Goal: Task Accomplishment & Management: Manage account settings

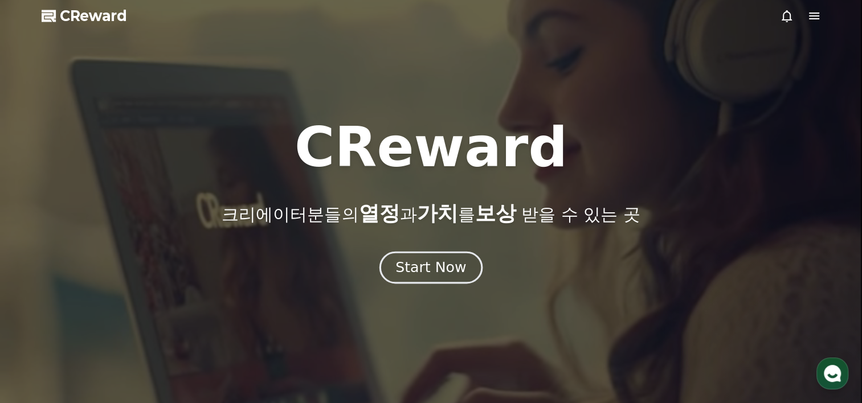
click at [446, 269] on div "Start Now" at bounding box center [430, 267] width 71 height 19
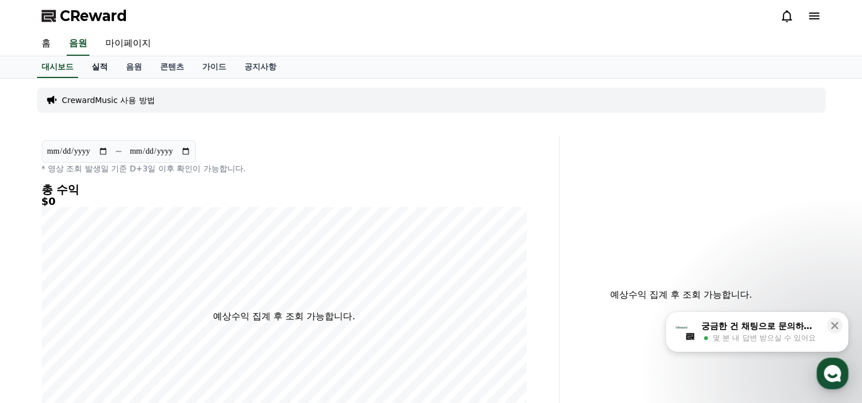
click at [109, 60] on link "실적" at bounding box center [100, 67] width 34 height 22
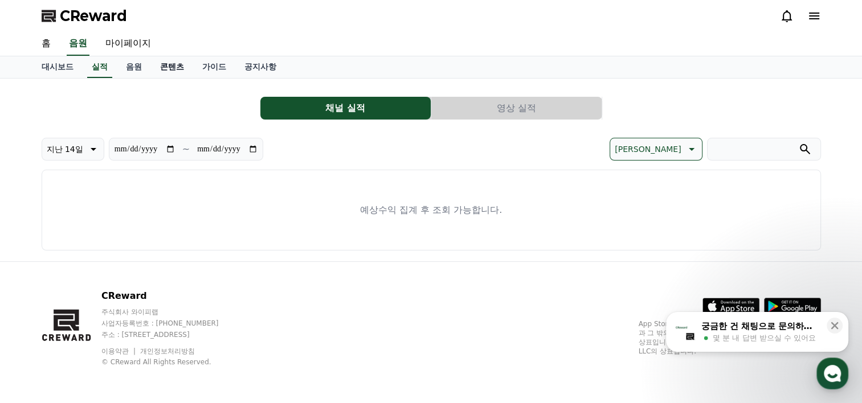
click at [164, 67] on link "콘텐츠" at bounding box center [172, 67] width 42 height 22
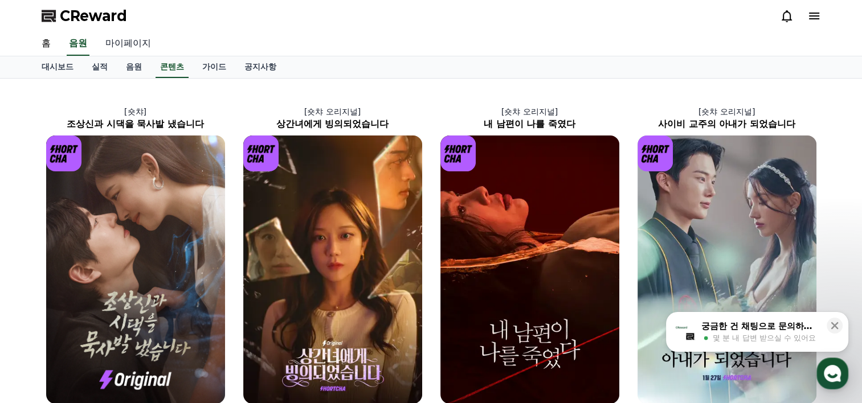
click at [120, 36] on link "마이페이지" at bounding box center [128, 44] width 64 height 24
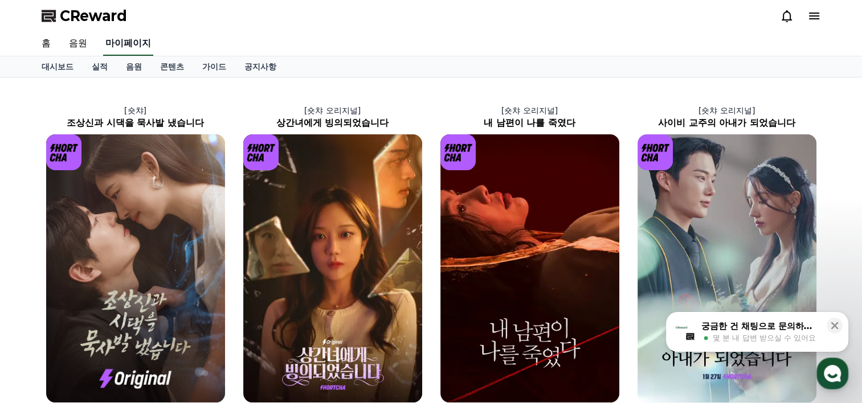
select select "**********"
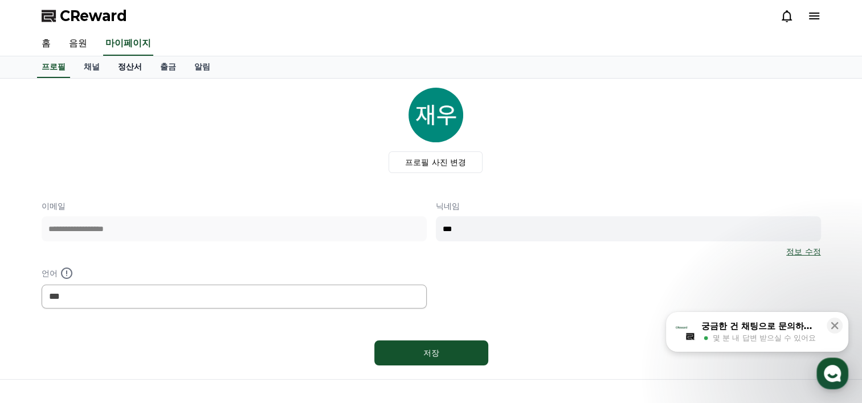
click at [133, 69] on link "정산서" at bounding box center [130, 67] width 42 height 22
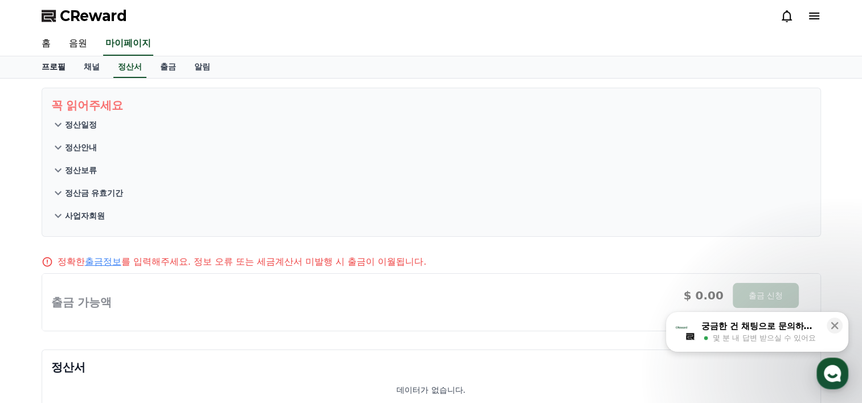
click at [43, 71] on link "프로필" at bounding box center [53, 67] width 42 height 22
select select "**********"
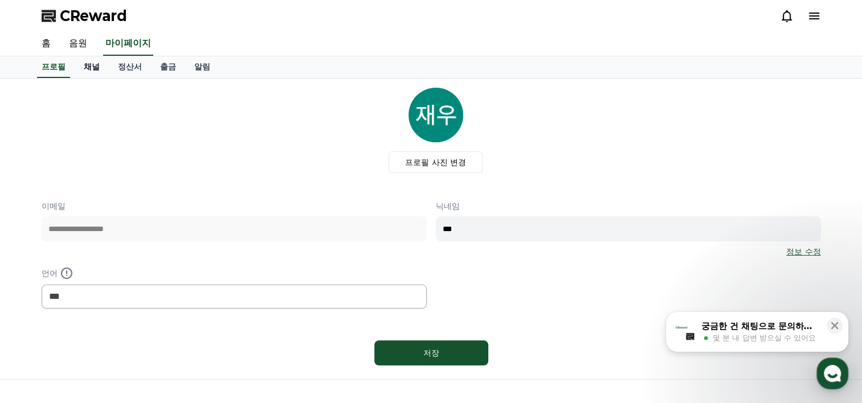
click at [83, 68] on link "채널" at bounding box center [92, 67] width 34 height 22
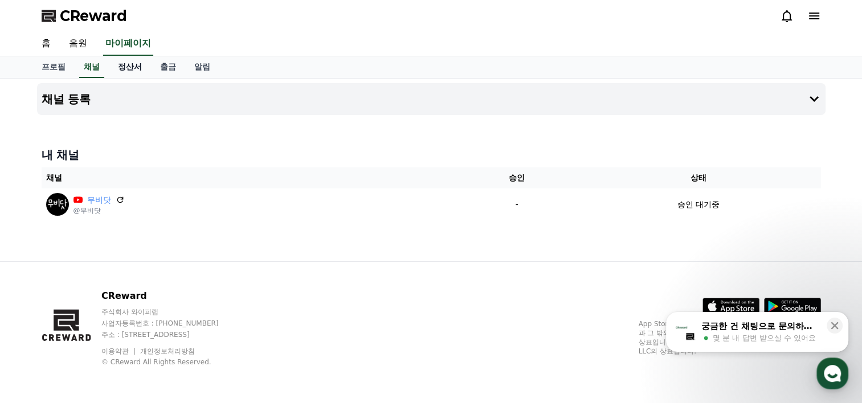
click at [117, 68] on link "정산서" at bounding box center [130, 67] width 42 height 22
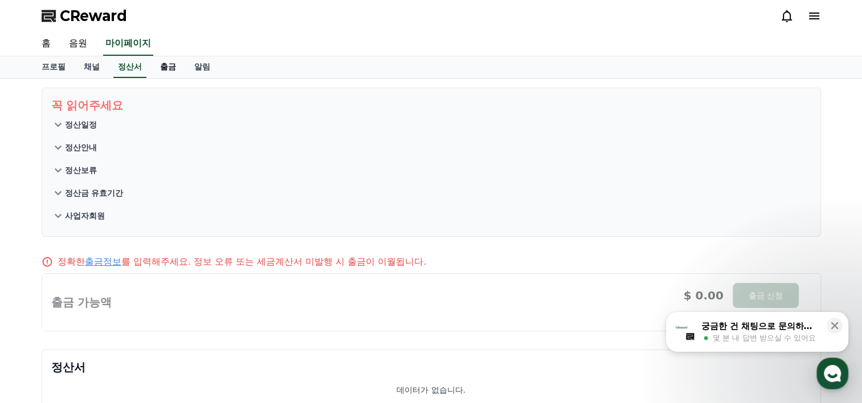
click at [158, 71] on link "출금" at bounding box center [168, 67] width 34 height 22
